Goal: Find specific page/section: Find specific page/section

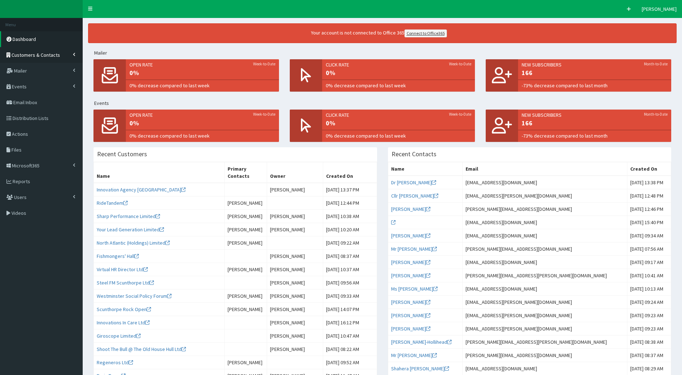
click at [46, 54] on span "Customers & Contacts" at bounding box center [36, 55] width 49 height 6
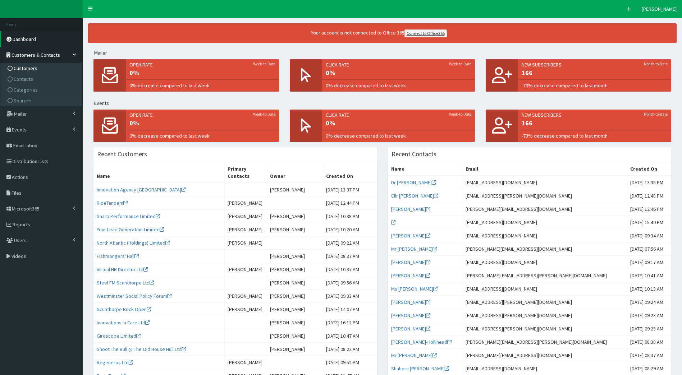
click at [41, 67] on link "Customers" at bounding box center [42, 68] width 80 height 11
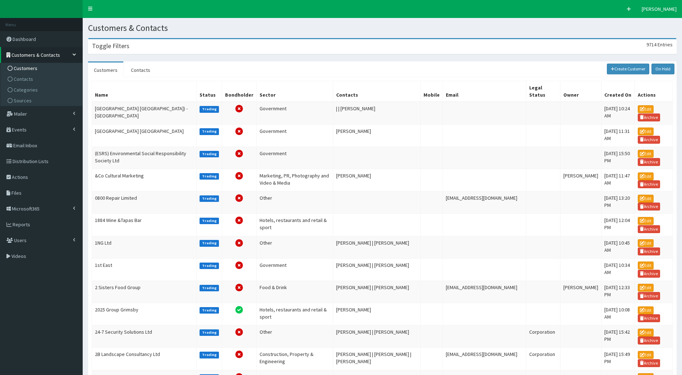
click at [164, 43] on div "Toggle Filters 9714 Entries" at bounding box center [382, 46] width 588 height 15
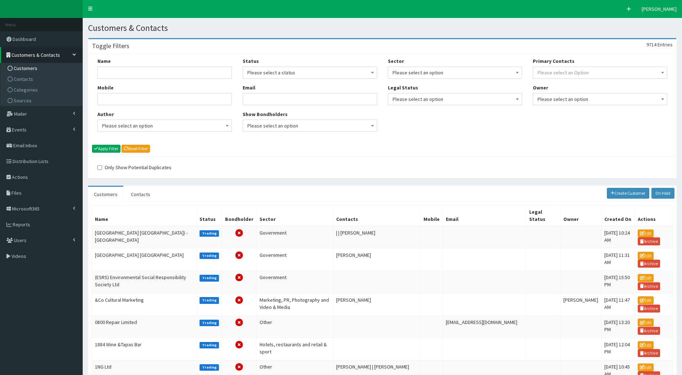
click at [132, 67] on div "Name" at bounding box center [164, 68] width 134 height 21
click at [132, 69] on input "Name" at bounding box center [164, 73] width 134 height 12
type input "helix"
click at [92, 145] on button "Apply Filter" at bounding box center [106, 149] width 28 height 8
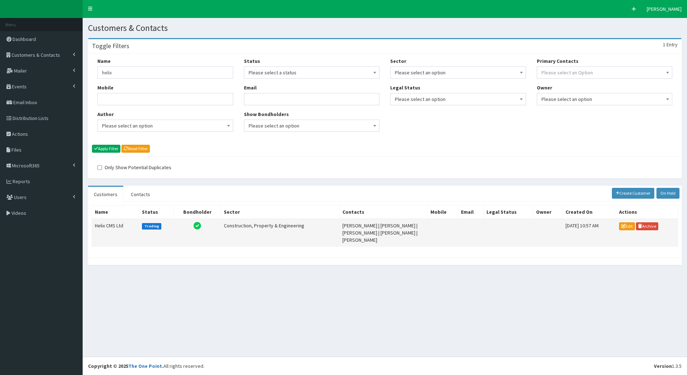
click at [110, 235] on td "Helix CMS Ltd" at bounding box center [115, 233] width 47 height 28
